Goal: Check status: Check status

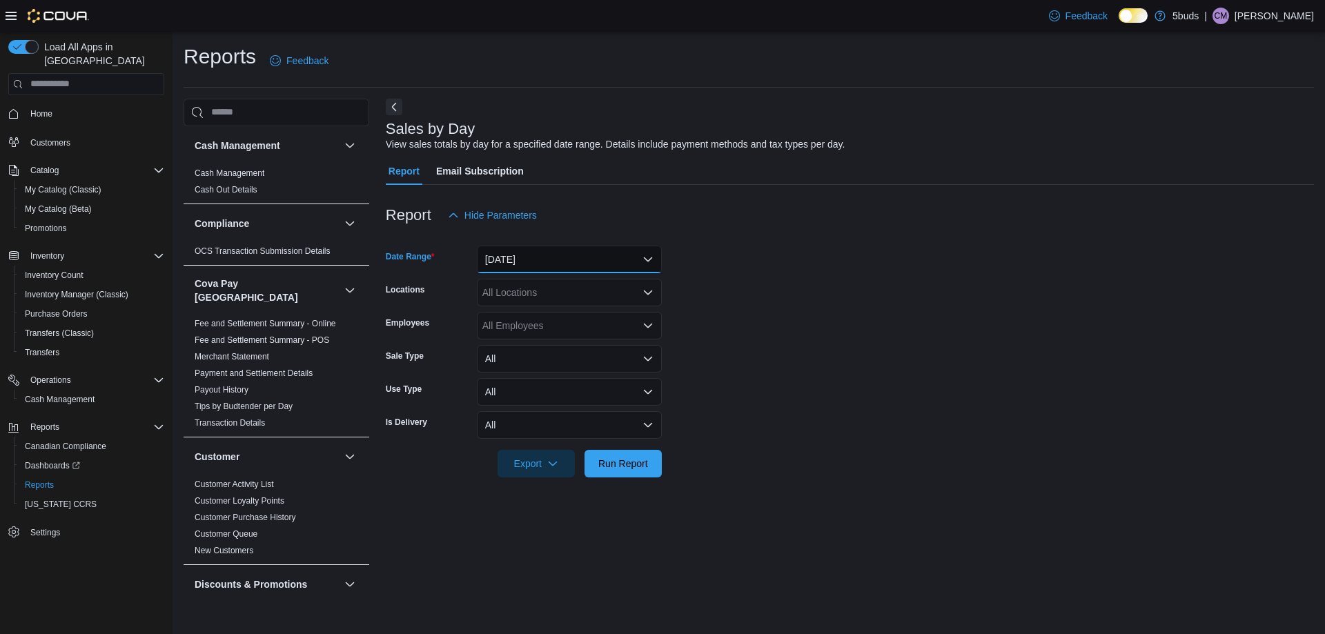
click at [527, 250] on button "[DATE]" at bounding box center [569, 260] width 185 height 28
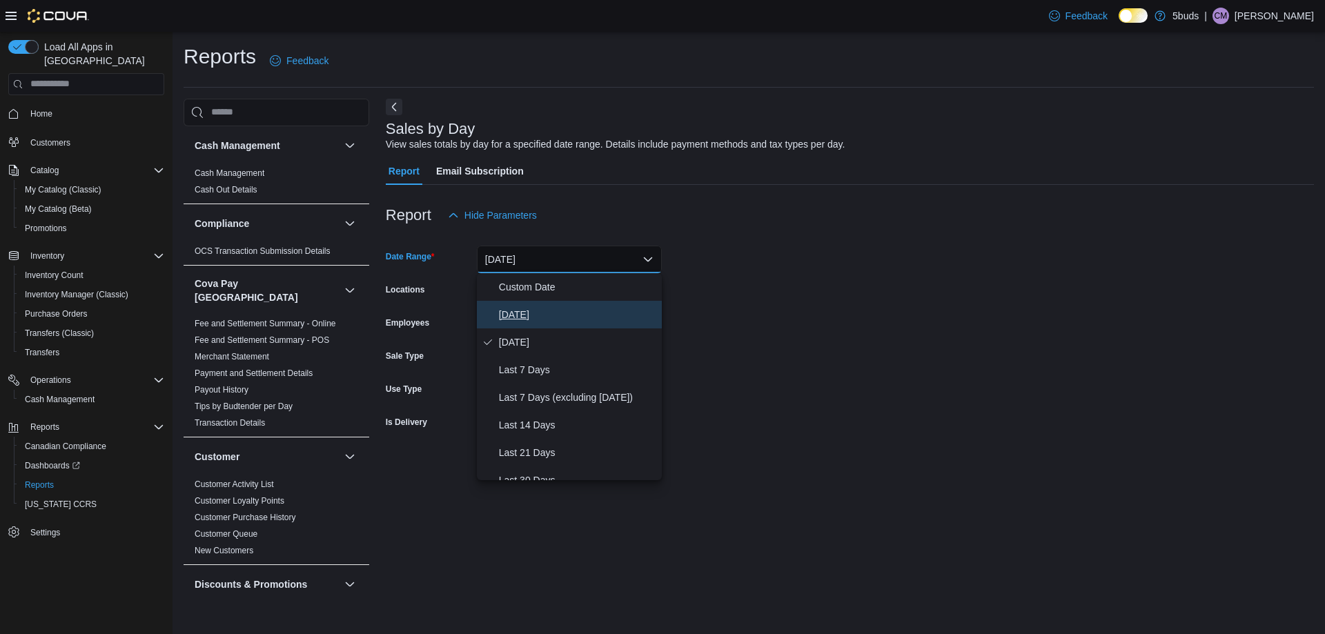
click at [535, 310] on span "[DATE]" at bounding box center [577, 314] width 157 height 17
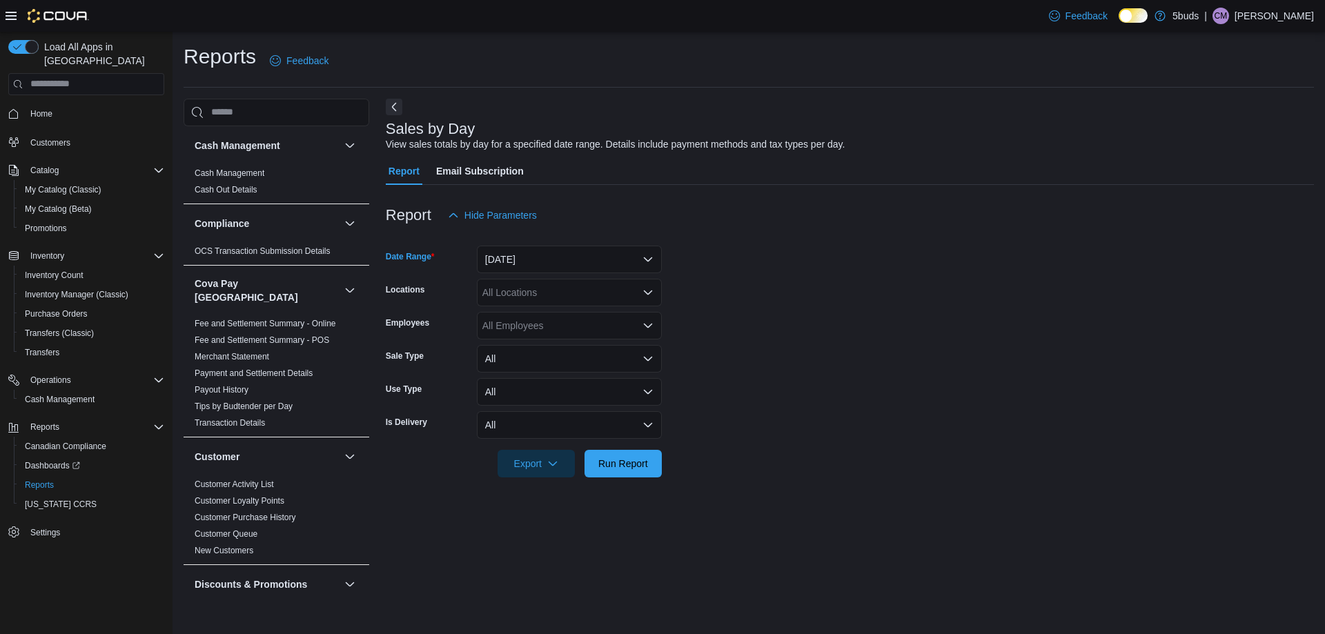
click at [533, 299] on div "All Locations" at bounding box center [569, 293] width 185 height 28
type input "***"
click at [724, 324] on form "Date Range [DATE] Locations 5Buds – [GEOGRAPHIC_DATA] Employees All Employees S…" at bounding box center [850, 353] width 928 height 248
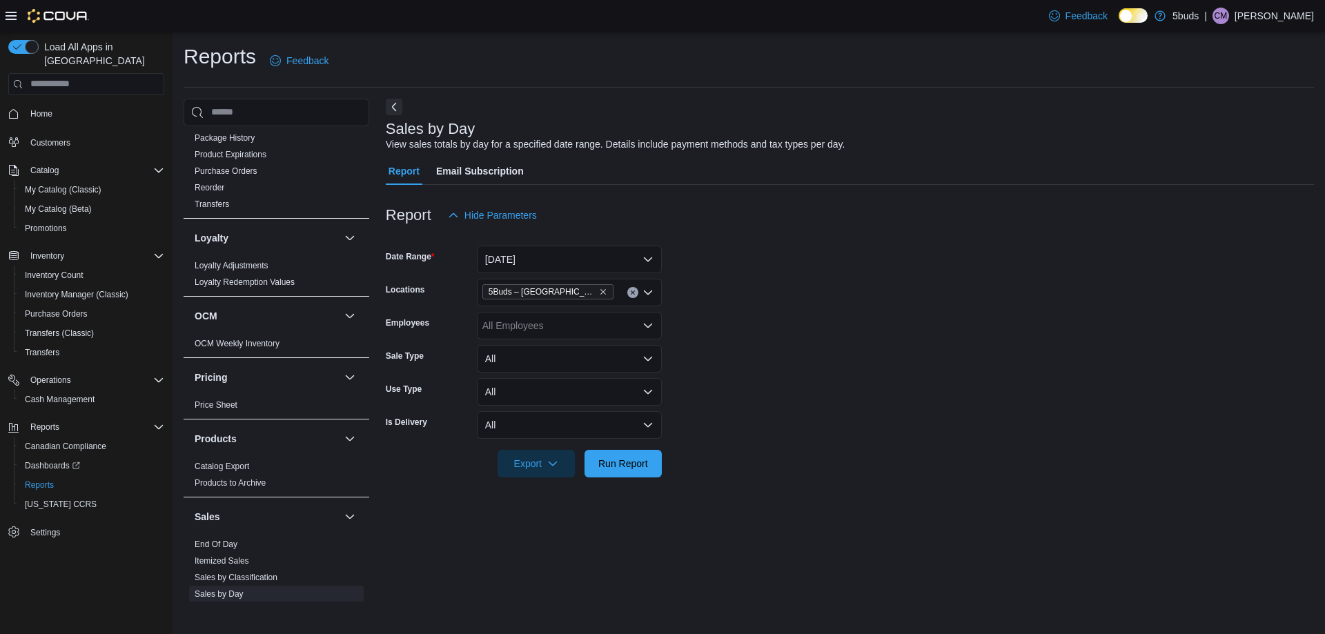
scroll to position [897, 0]
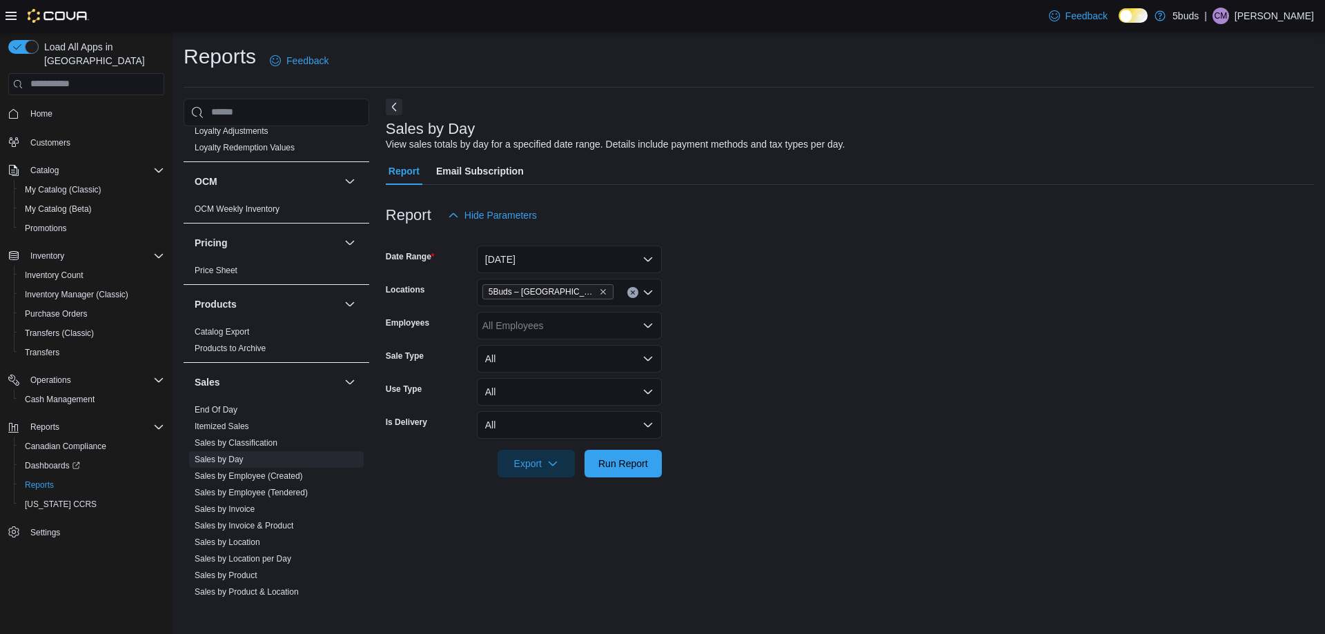
drag, startPoint x: 246, startPoint y: 527, endPoint x: 535, endPoint y: 298, distance: 368.8
click at [246, 537] on link "Sales by Location" at bounding box center [228, 542] width 66 height 10
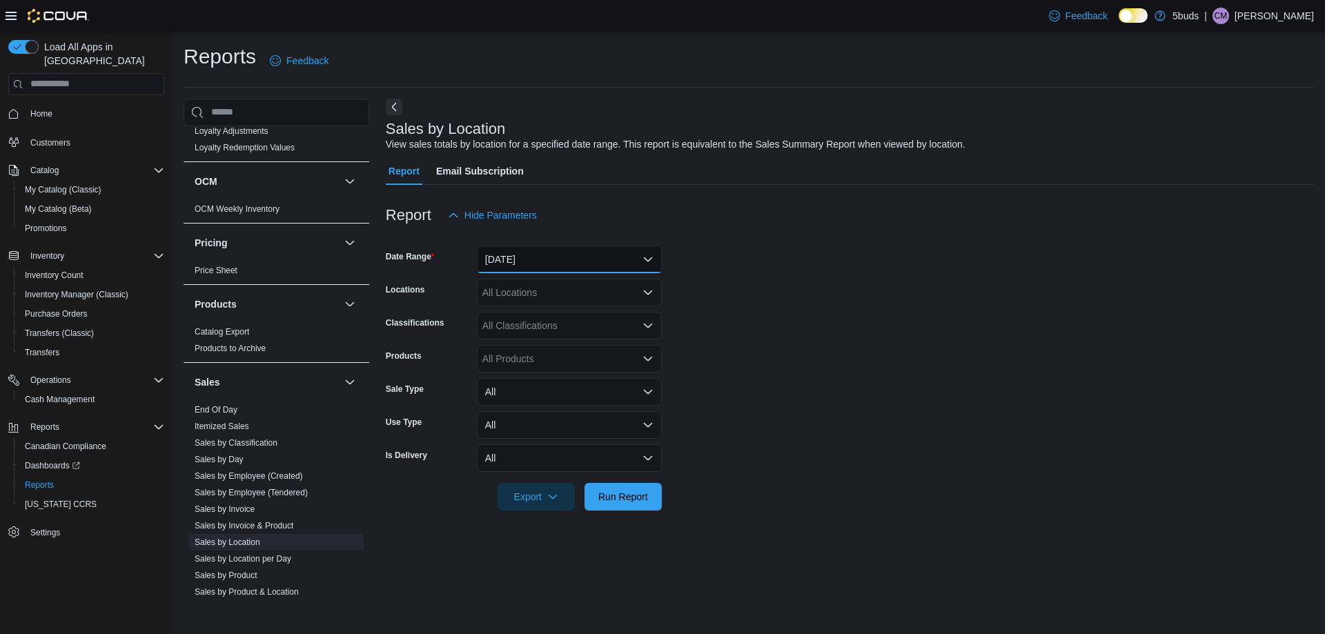
click at [563, 264] on button "[DATE]" at bounding box center [569, 260] width 185 height 28
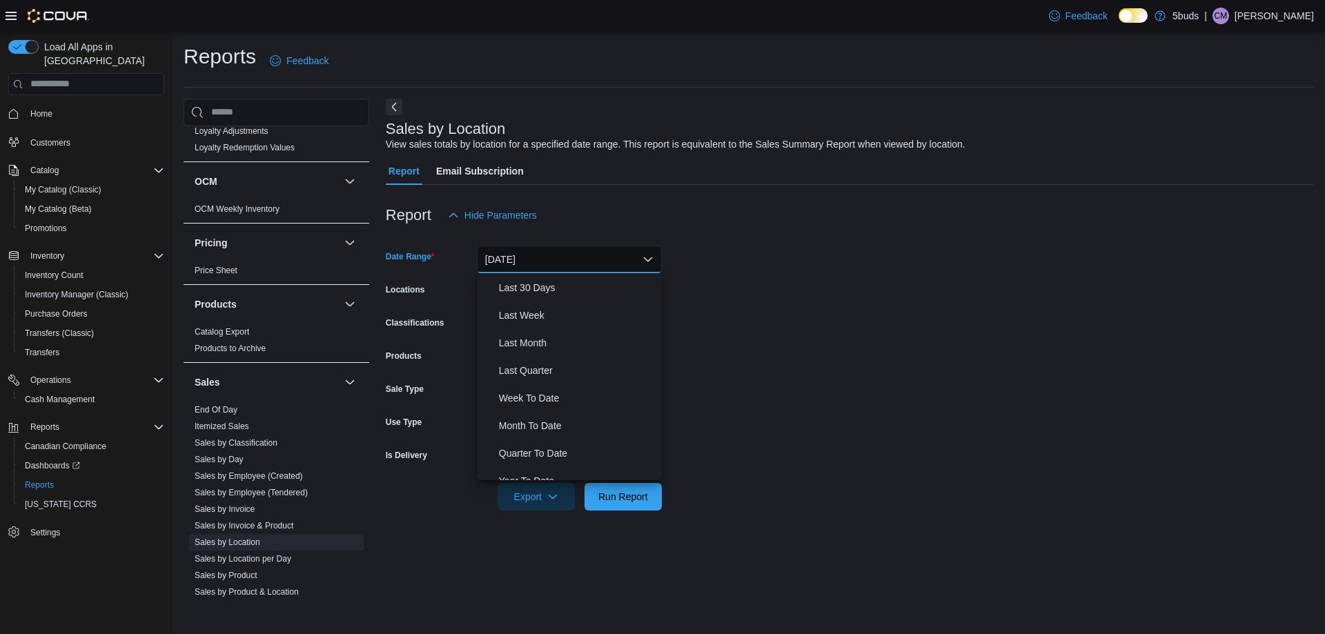
scroll to position [207, 0]
click at [529, 415] on span "Month To Date" at bounding box center [577, 411] width 157 height 17
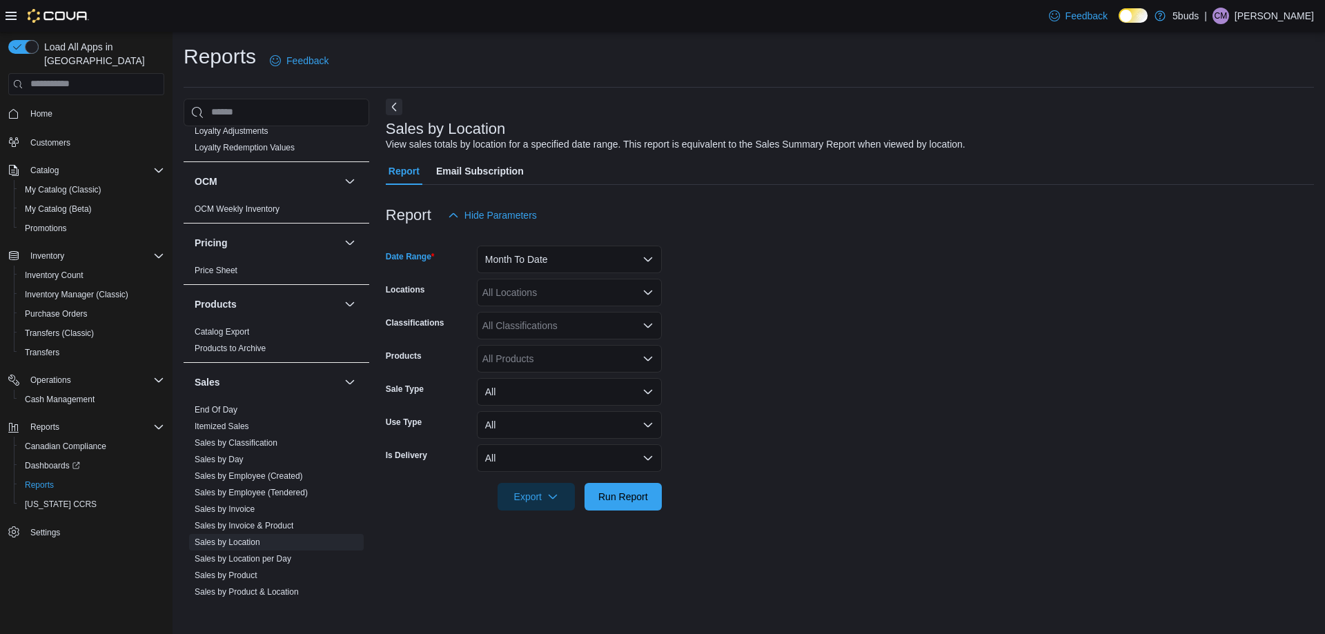
click at [551, 293] on div "All Locations" at bounding box center [569, 293] width 185 height 28
type input "****"
click at [786, 393] on form "Date Range Month To Date Locations 5Buds – [GEOGRAPHIC_DATA] Classifications Al…" at bounding box center [850, 369] width 928 height 281
